Goal: Information Seeking & Learning: Learn about a topic

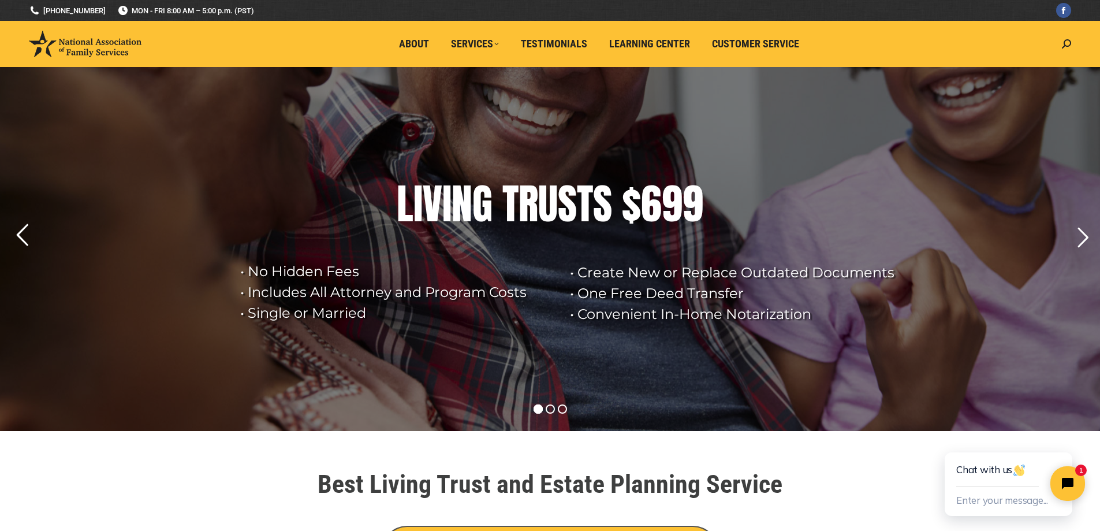
click at [22, 230] on rs-arrow at bounding box center [22, 235] width 29 height 29
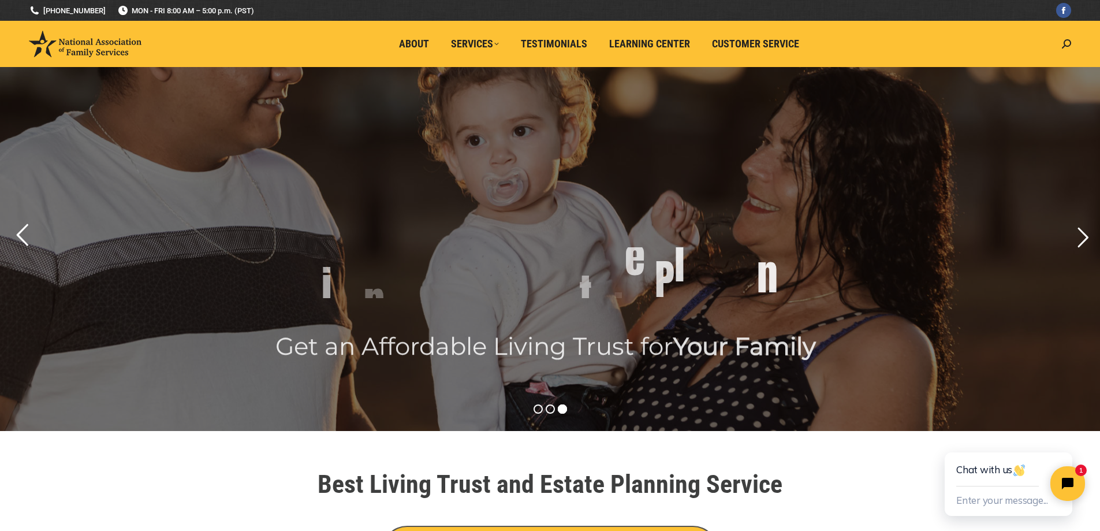
click at [22, 229] on rs-arrow at bounding box center [22, 235] width 29 height 29
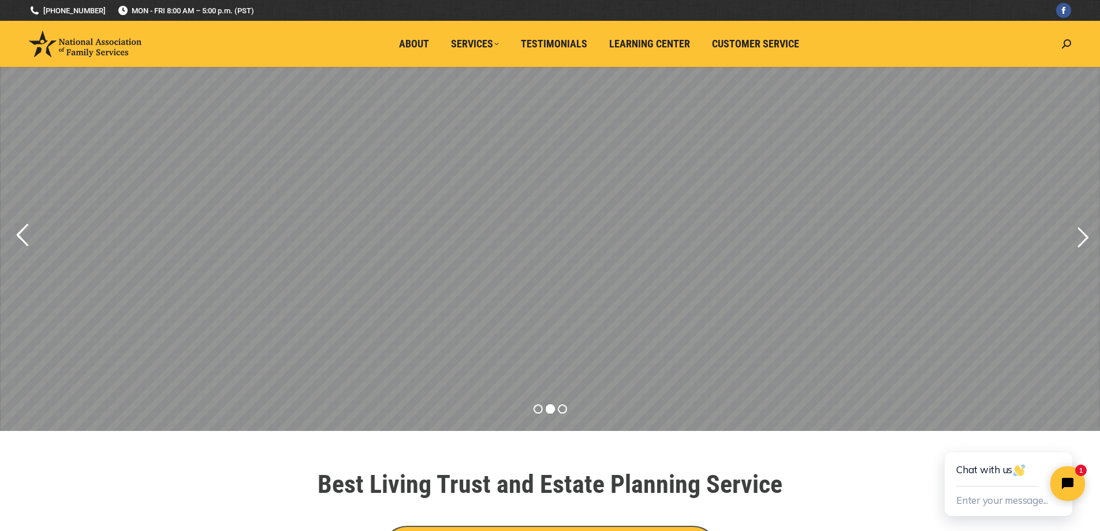
click at [22, 228] on rs-arrow at bounding box center [22, 235] width 29 height 29
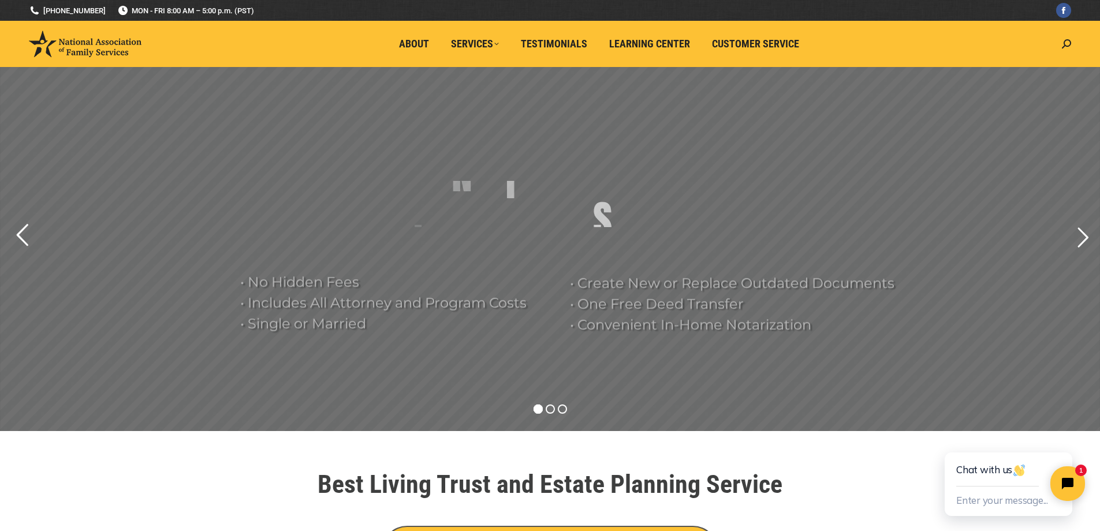
click at [22, 228] on rs-arrow at bounding box center [22, 235] width 29 height 29
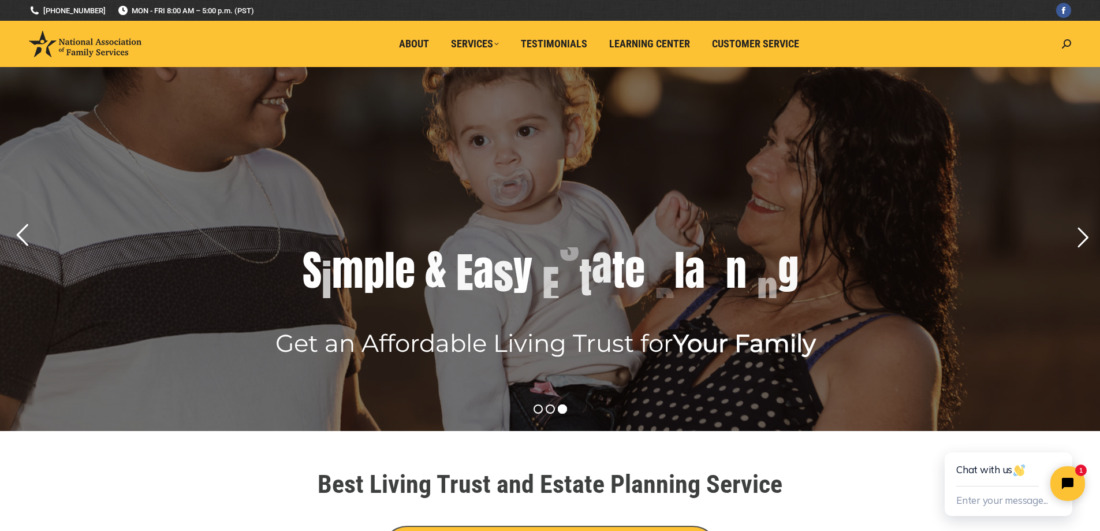
click at [20, 229] on rs-arrow at bounding box center [22, 235] width 29 height 29
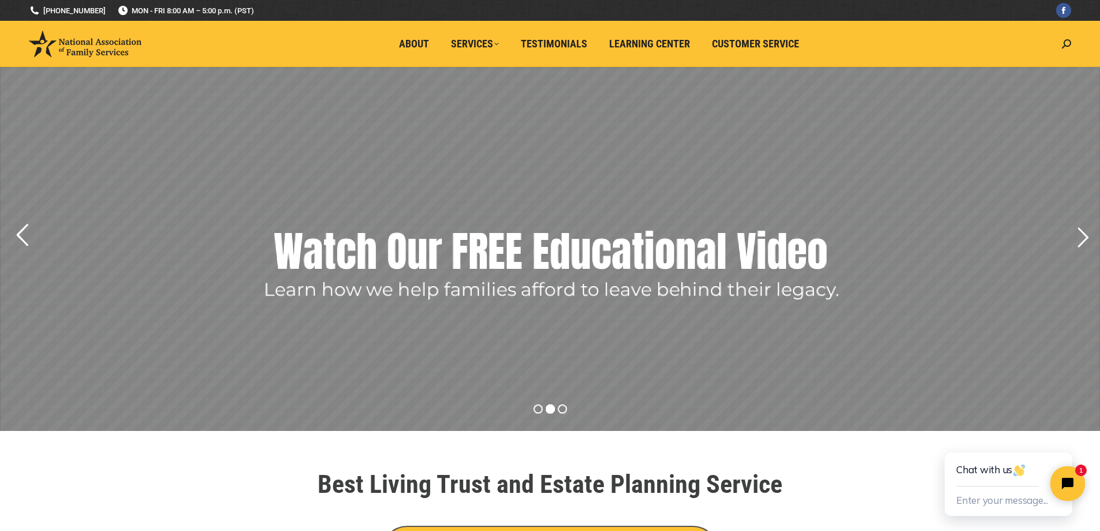
click at [20, 229] on rs-arrow at bounding box center [22, 235] width 29 height 29
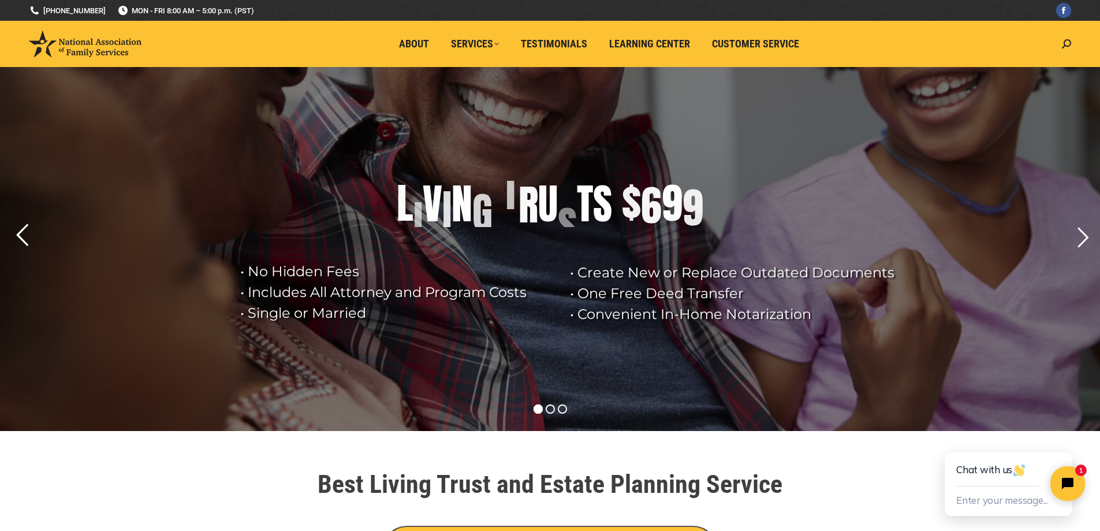
click at [20, 229] on rs-arrow at bounding box center [22, 235] width 29 height 29
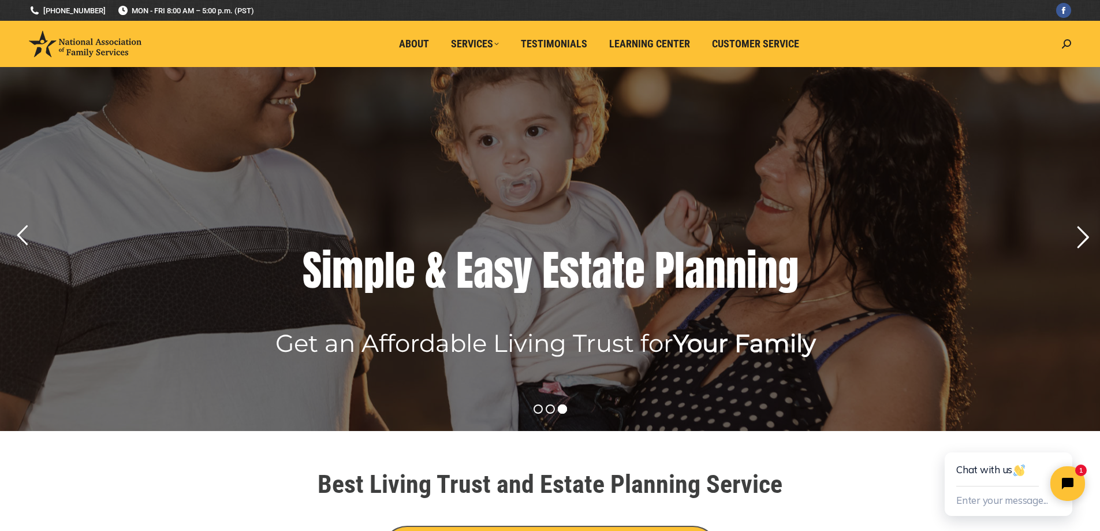
click at [1083, 236] on rs-arrow at bounding box center [1082, 237] width 29 height 29
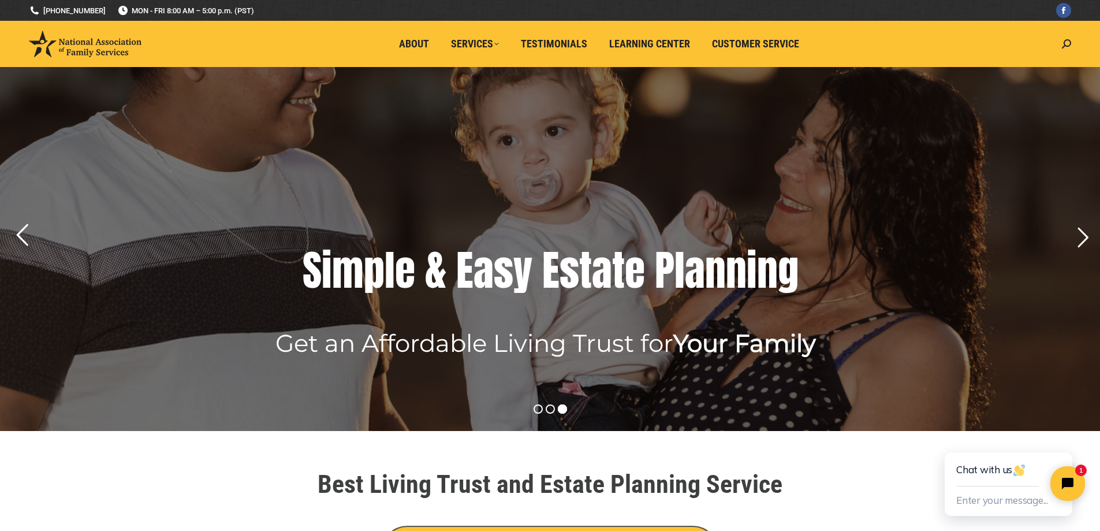
click at [18, 235] on rs-arrow at bounding box center [22, 235] width 29 height 29
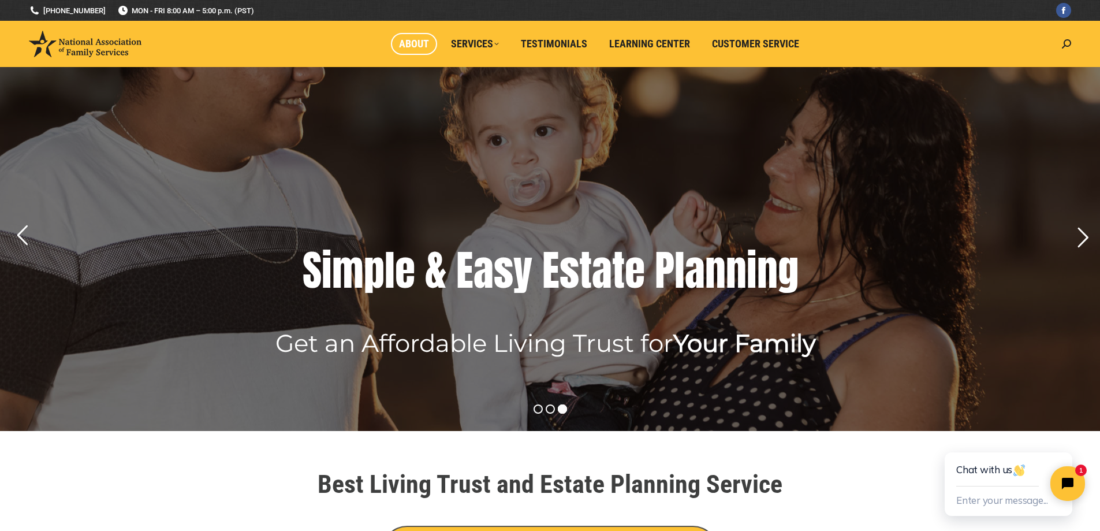
click at [416, 40] on span "About" at bounding box center [414, 44] width 30 height 13
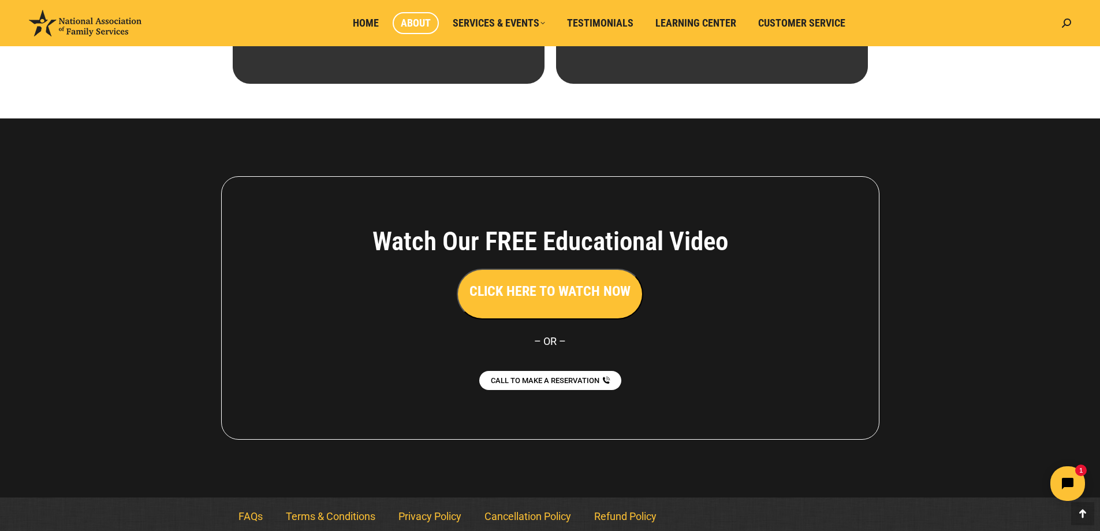
scroll to position [789, 0]
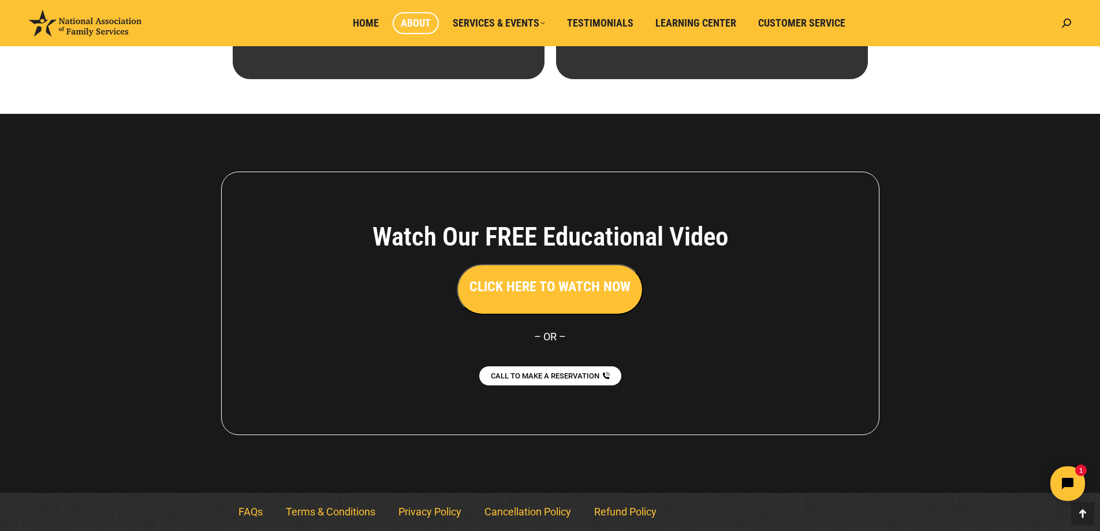
click at [536, 297] on button "CLICK HERE TO WATCH NOW" at bounding box center [550, 289] width 187 height 51
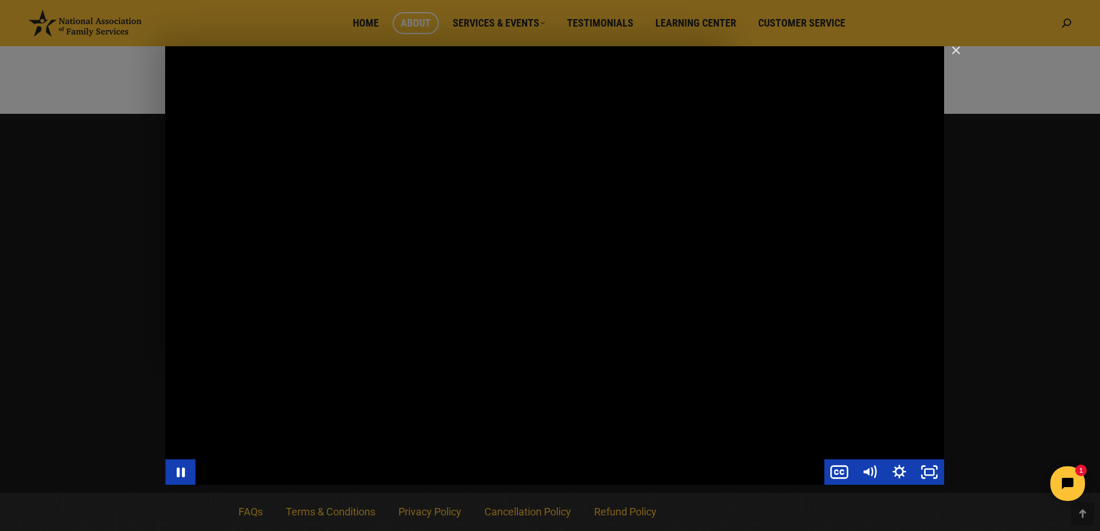
click at [852, 325] on div "Main Video - Full Webinar (Emma) Landon V1.4" at bounding box center [554, 265] width 779 height 438
click at [719, 213] on div "Main Video - Full Webinar (Emma) Landon V1.4" at bounding box center [554, 265] width 779 height 438
drag, startPoint x: 389, startPoint y: 295, endPoint x: 388, endPoint y: 289, distance: 6.4
click at [388, 294] on div "Main Video - Full Webinar (Emma) Landon V1.4" at bounding box center [554, 265] width 779 height 438
